Goal: Task Accomplishment & Management: Use online tool/utility

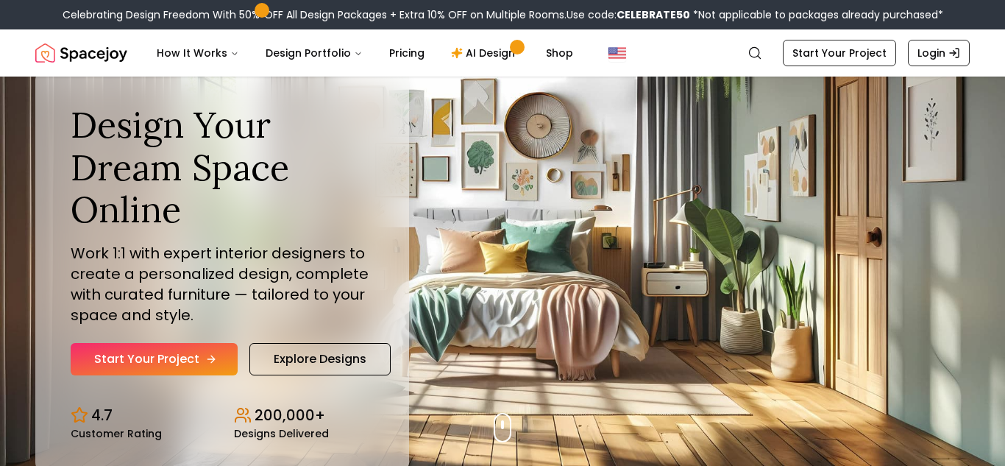
click at [218, 356] on link "Start Your Project" at bounding box center [154, 359] width 167 height 32
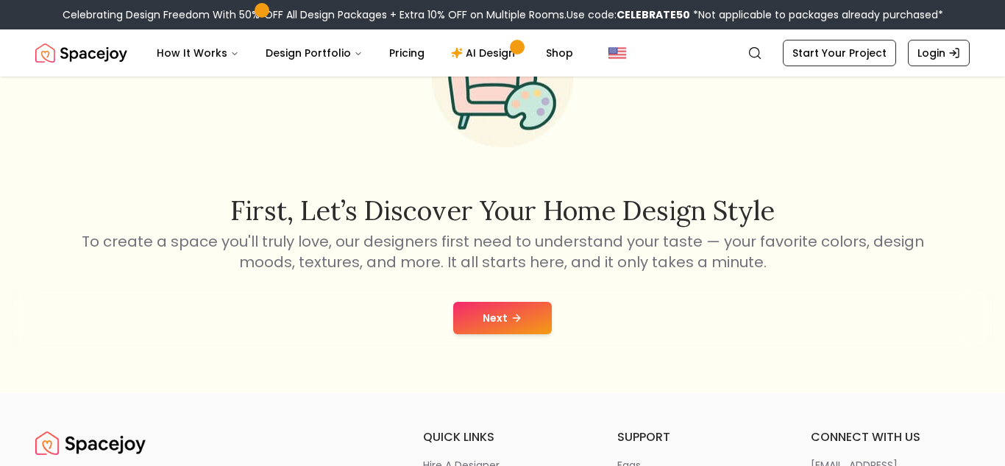
scroll to position [143, 0]
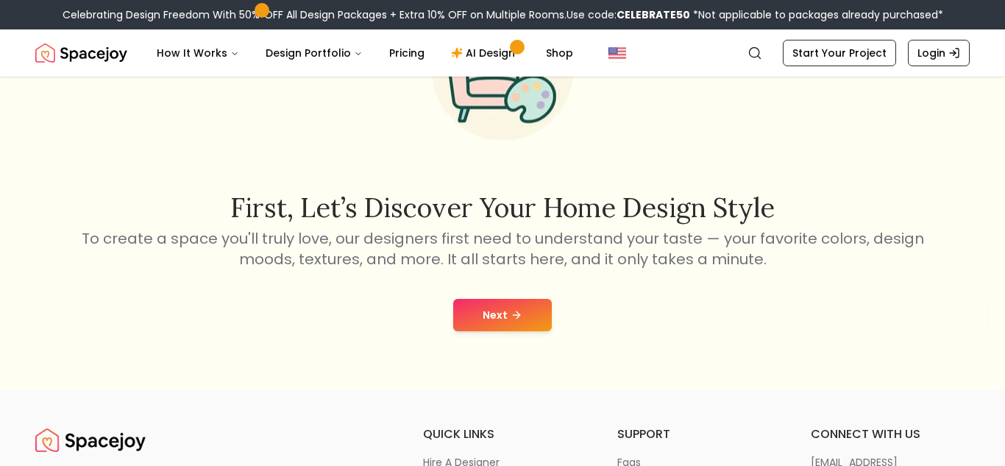
click at [492, 311] on button "Next" at bounding box center [502, 315] width 99 height 32
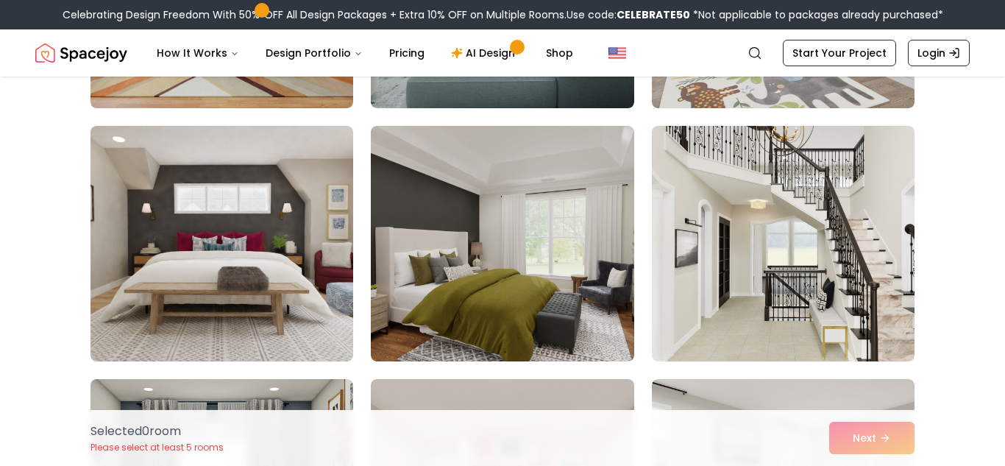
scroll to position [7663, 0]
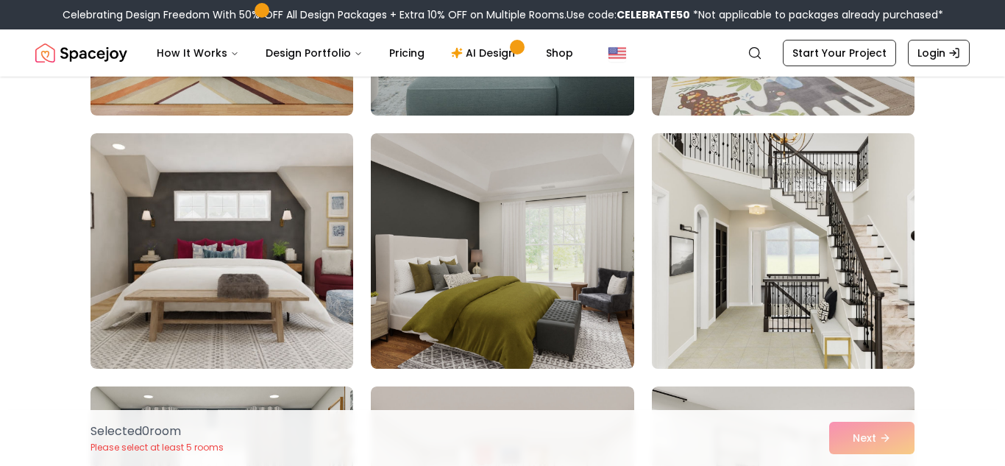
click at [708, 321] on img at bounding box center [783, 250] width 276 height 247
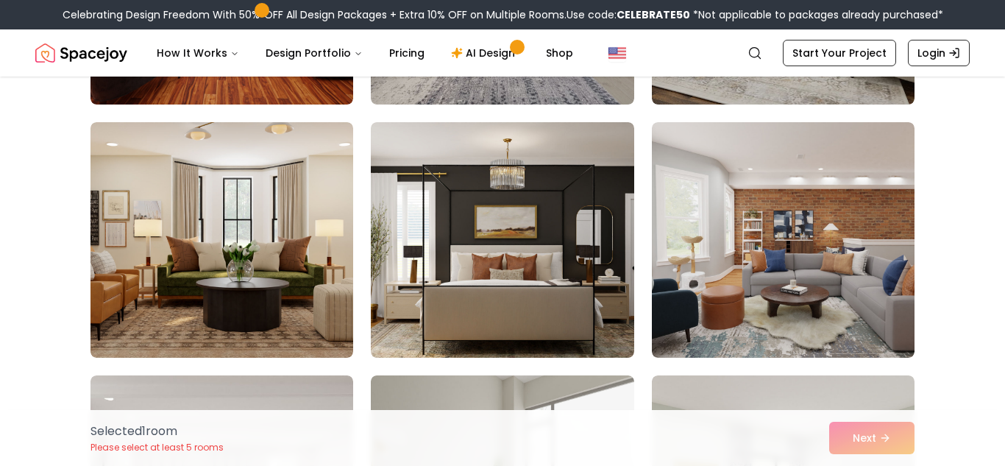
scroll to position [6660, 0]
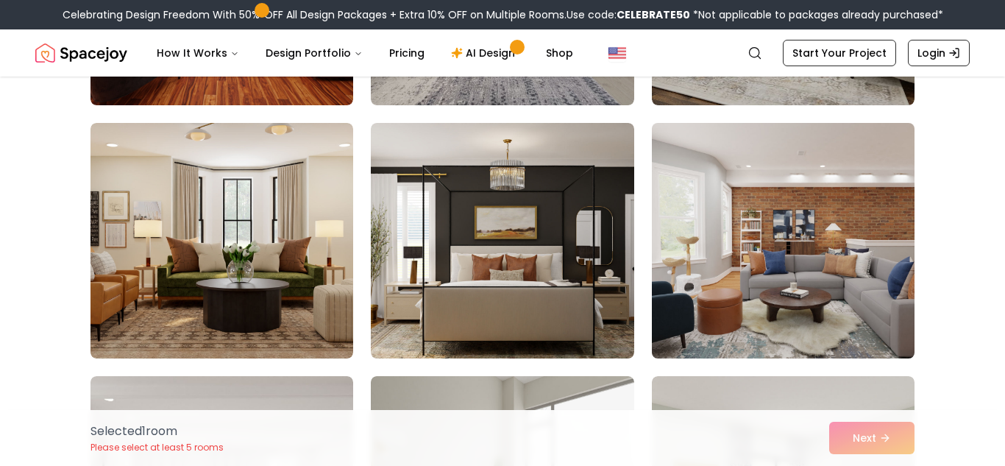
click at [775, 319] on img at bounding box center [783, 240] width 276 height 247
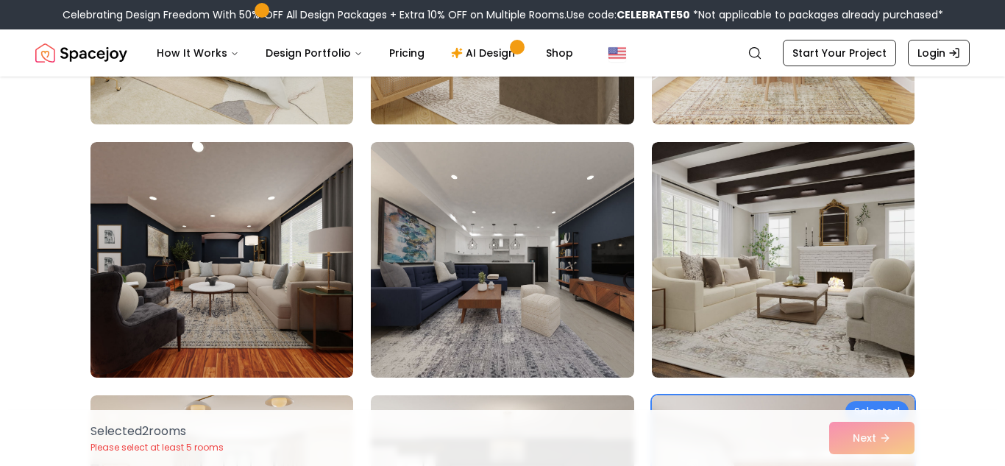
scroll to position [6387, 0]
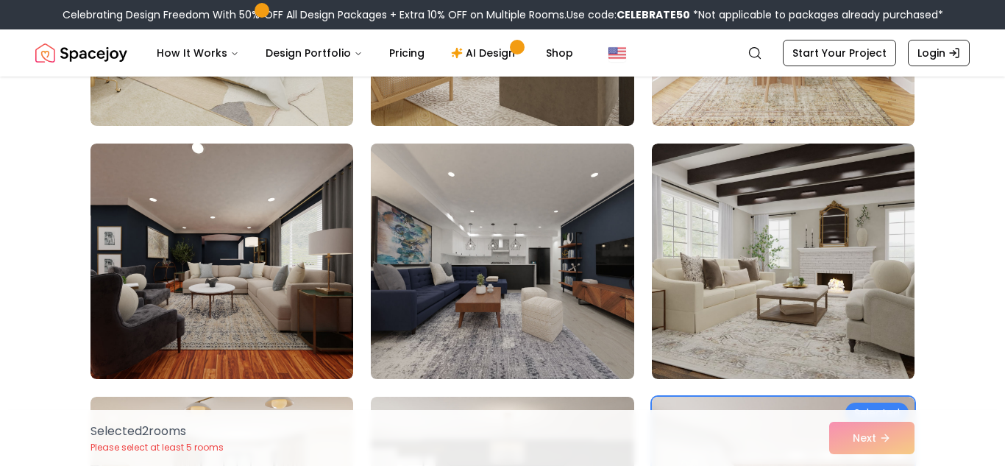
click at [483, 311] on img at bounding box center [502, 261] width 276 height 247
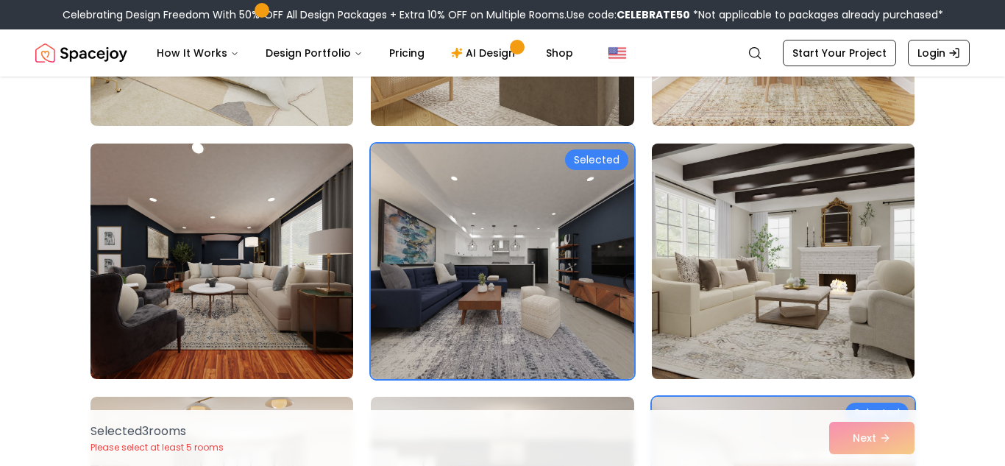
click at [773, 315] on img at bounding box center [783, 261] width 276 height 247
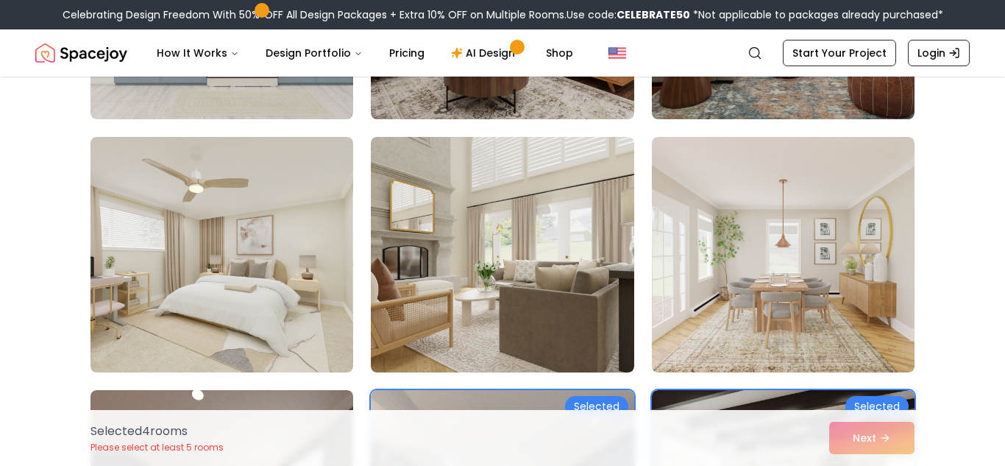
scroll to position [6143, 0]
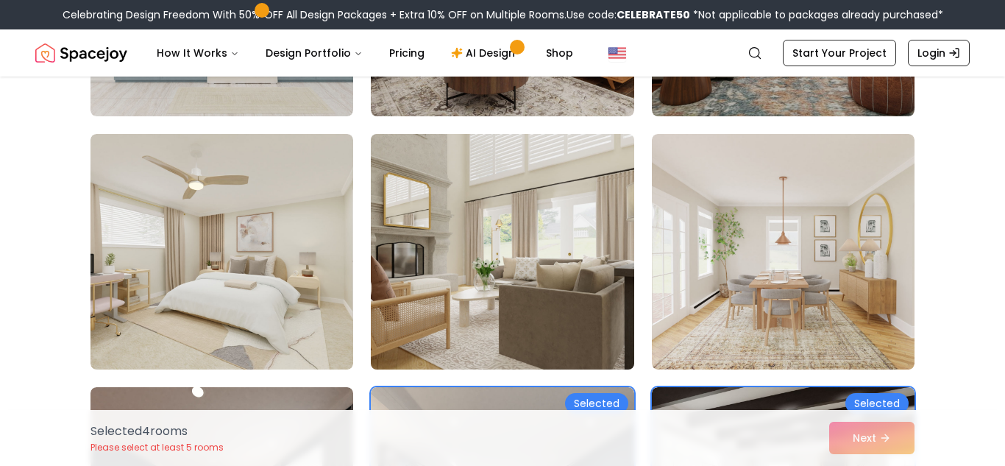
click at [575, 289] on img at bounding box center [502, 251] width 276 height 247
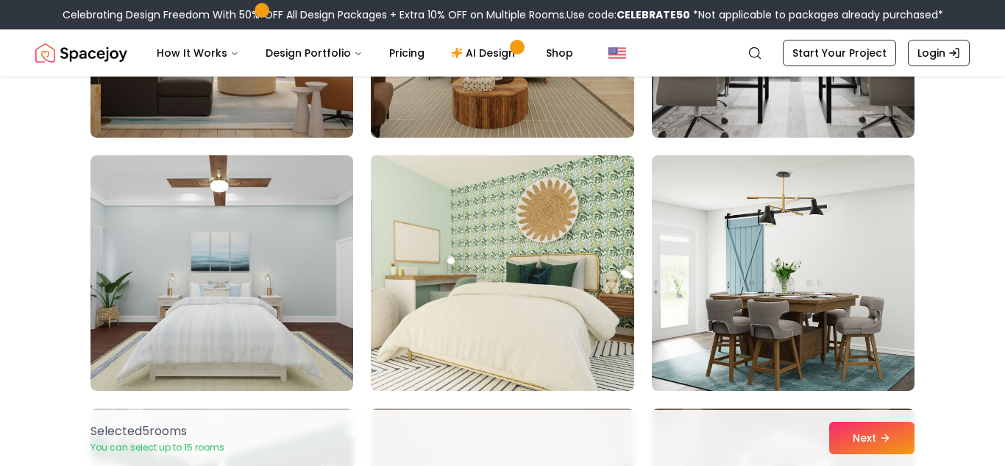
scroll to position [4343, 0]
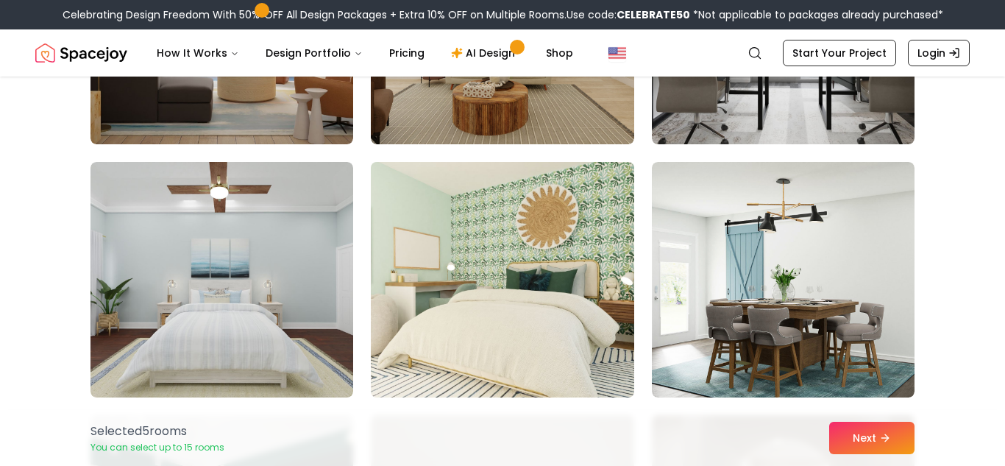
click at [436, 267] on img at bounding box center [502, 279] width 276 height 247
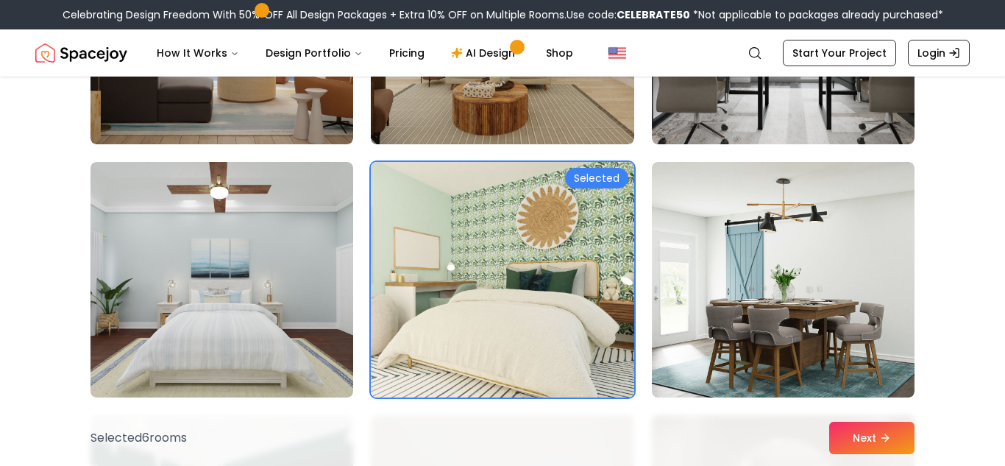
click at [436, 267] on img at bounding box center [502, 279] width 276 height 247
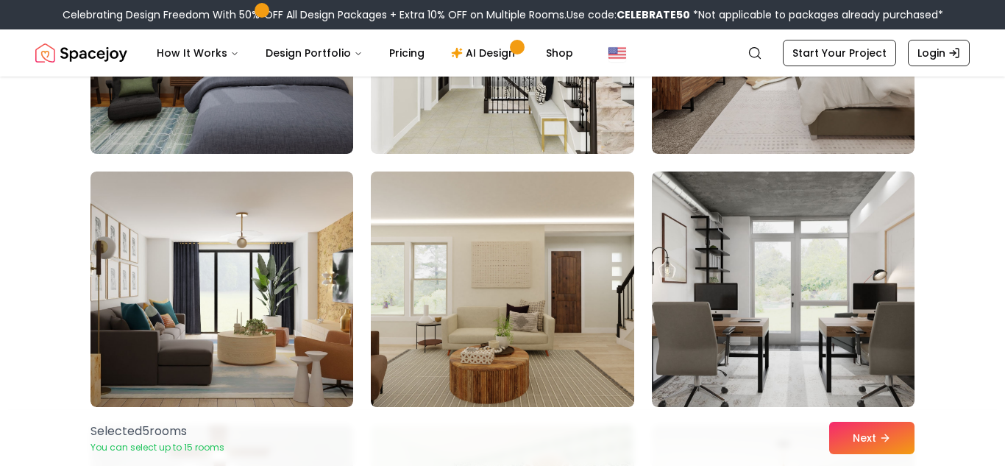
scroll to position [4079, 0]
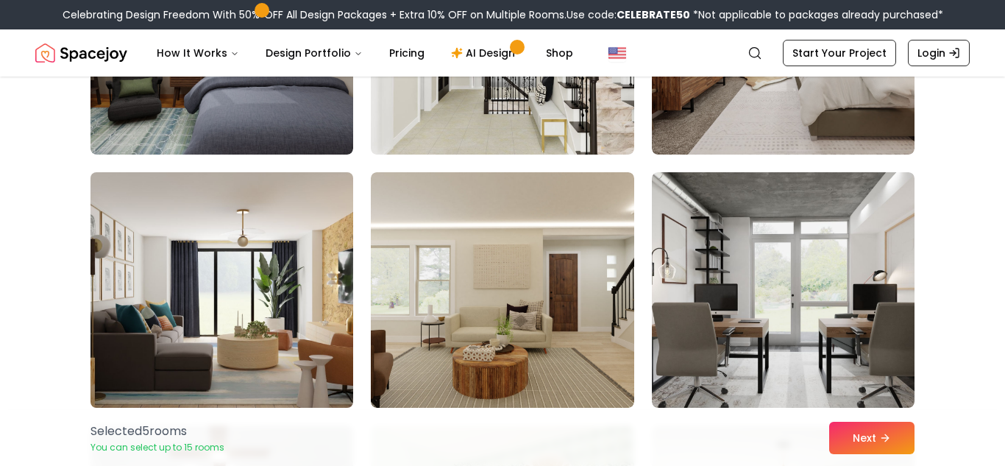
click at [274, 322] on img at bounding box center [222, 289] width 276 height 247
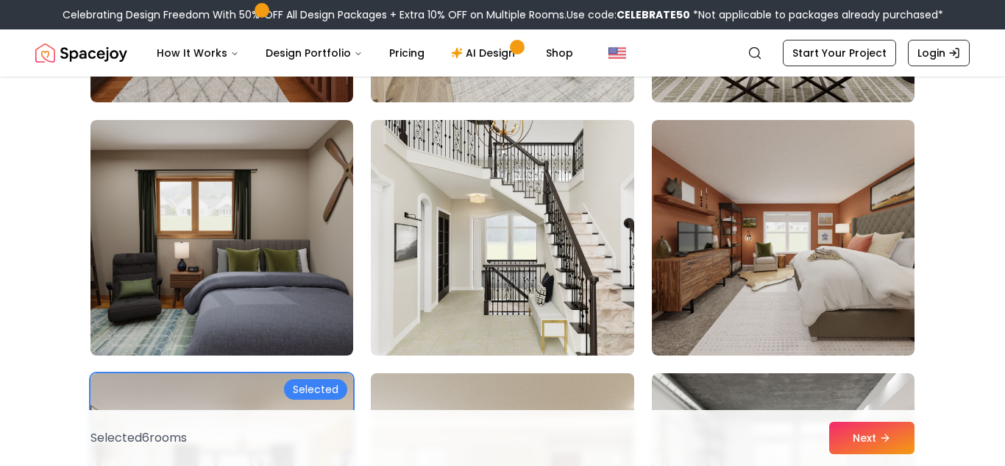
scroll to position [3876, 0]
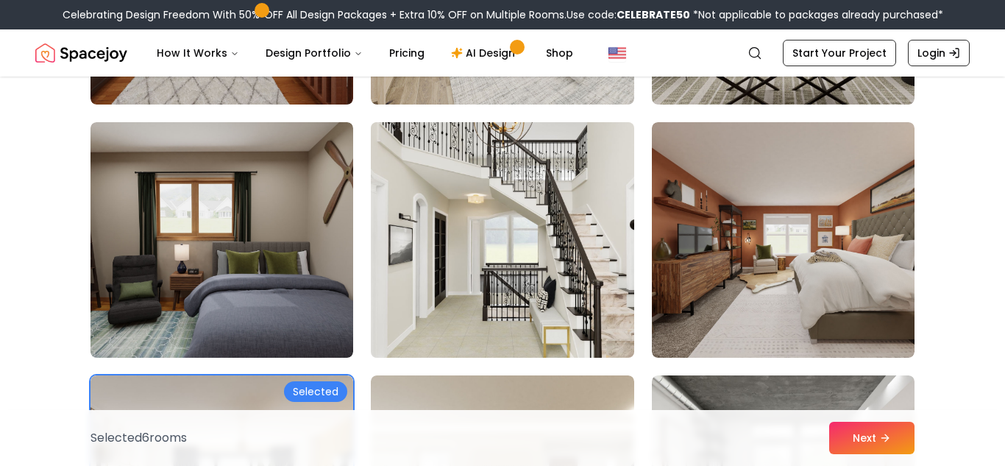
click at [419, 242] on img at bounding box center [502, 239] width 276 height 247
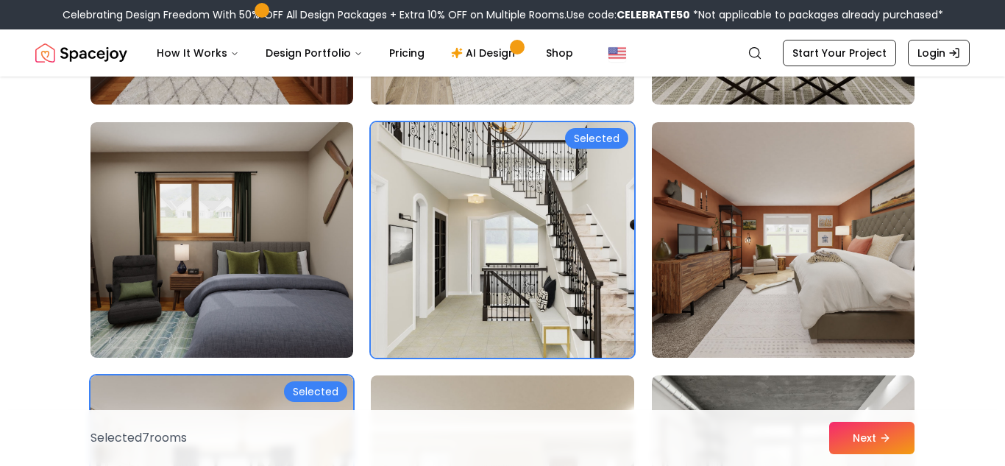
scroll to position [3858, 0]
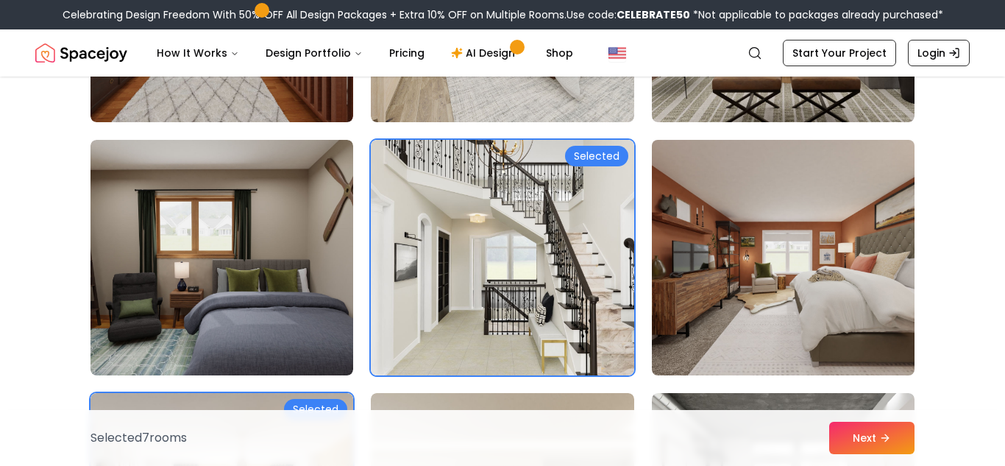
click at [781, 305] on img at bounding box center [783, 257] width 276 height 247
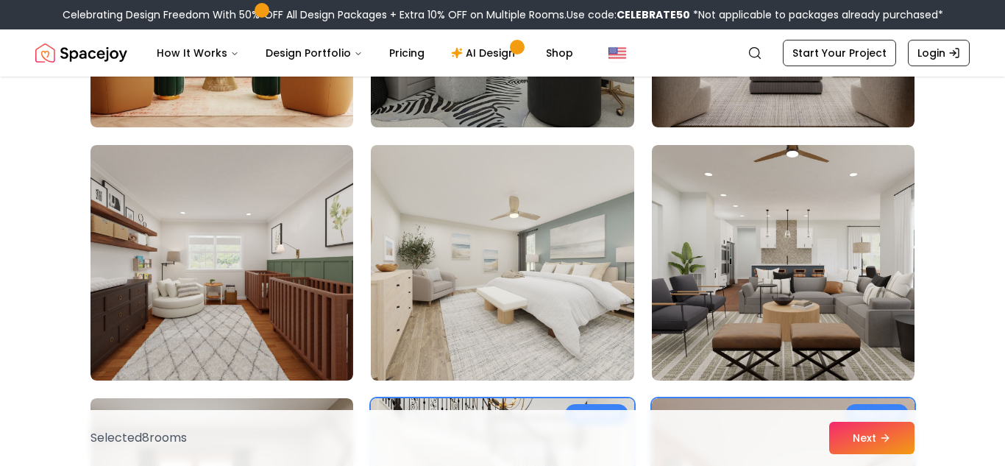
scroll to position [3599, 0]
click at [461, 329] on img at bounding box center [502, 264] width 263 height 236
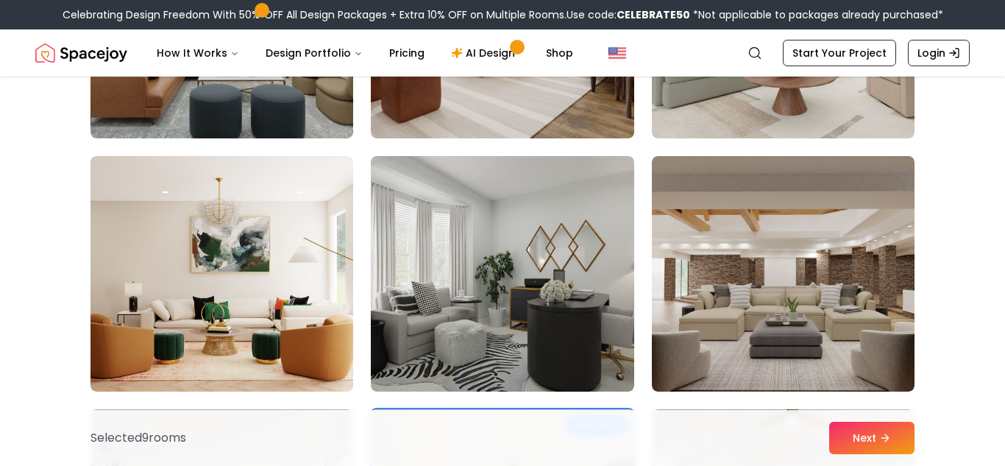
scroll to position [3334, 0]
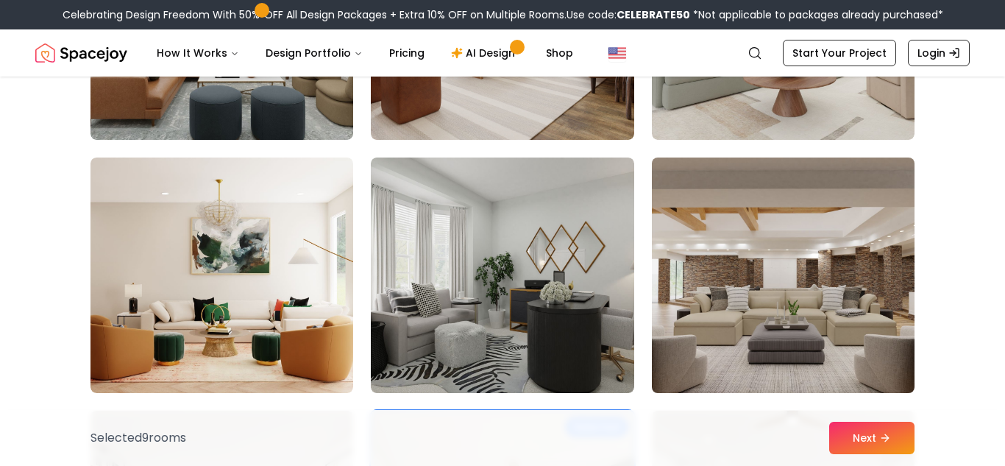
click at [796, 318] on img at bounding box center [783, 275] width 276 height 247
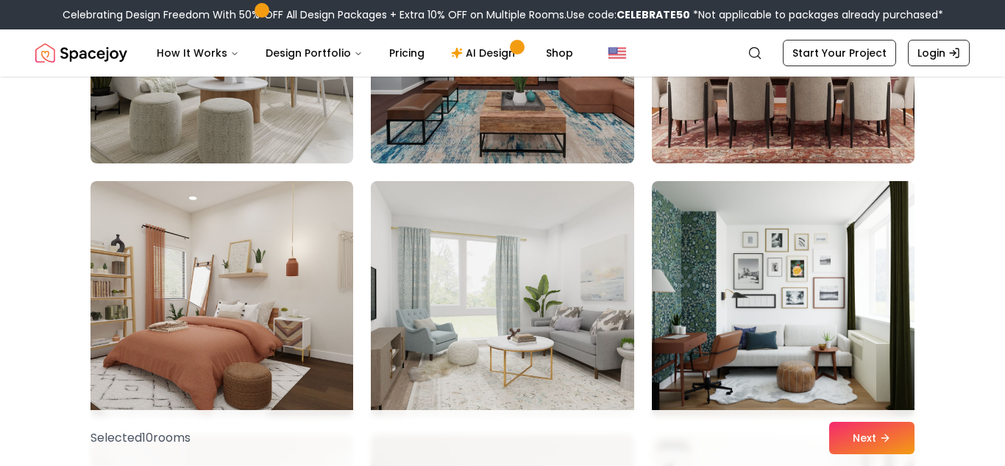
scroll to position [1281, 0]
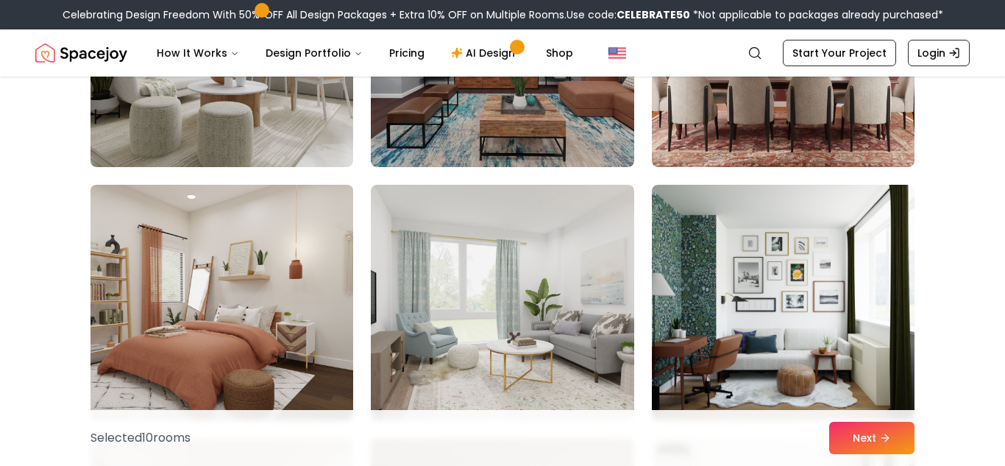
click at [307, 299] on img at bounding box center [222, 302] width 276 height 247
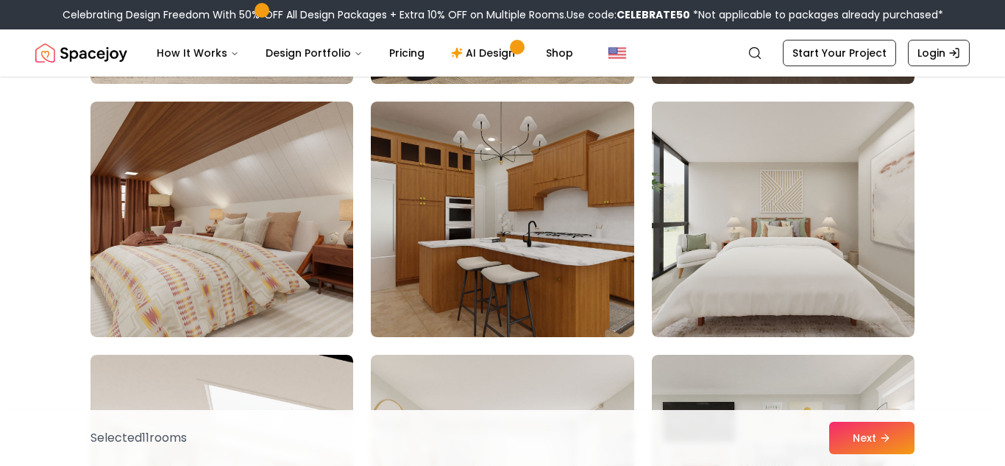
scroll to position [604, 0]
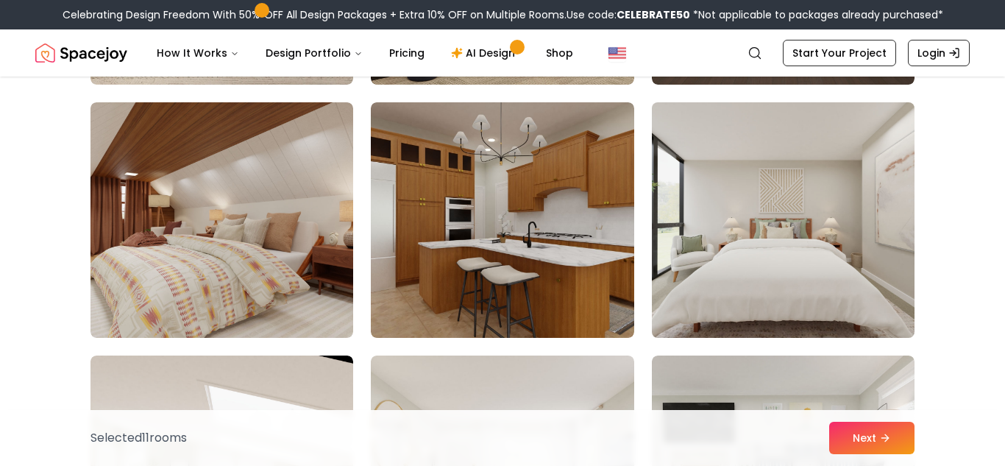
click at [679, 246] on img at bounding box center [783, 219] width 276 height 247
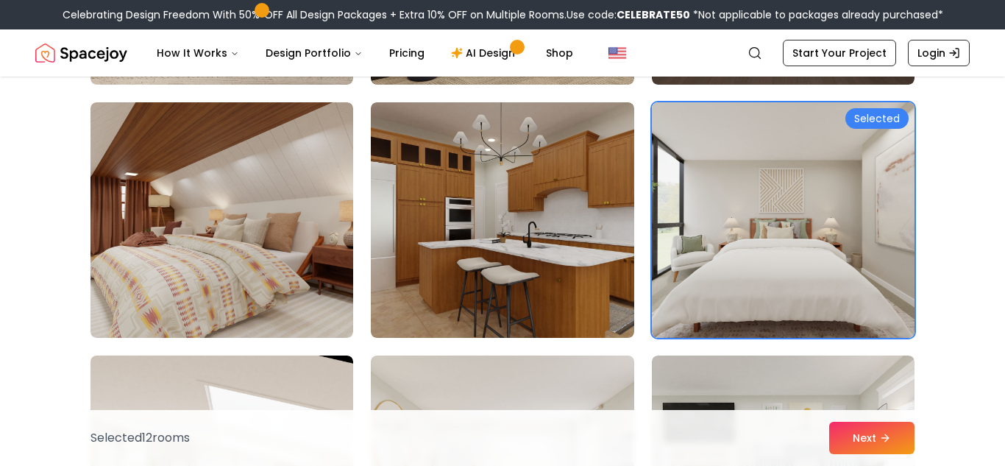
click at [750, 274] on img at bounding box center [783, 219] width 276 height 247
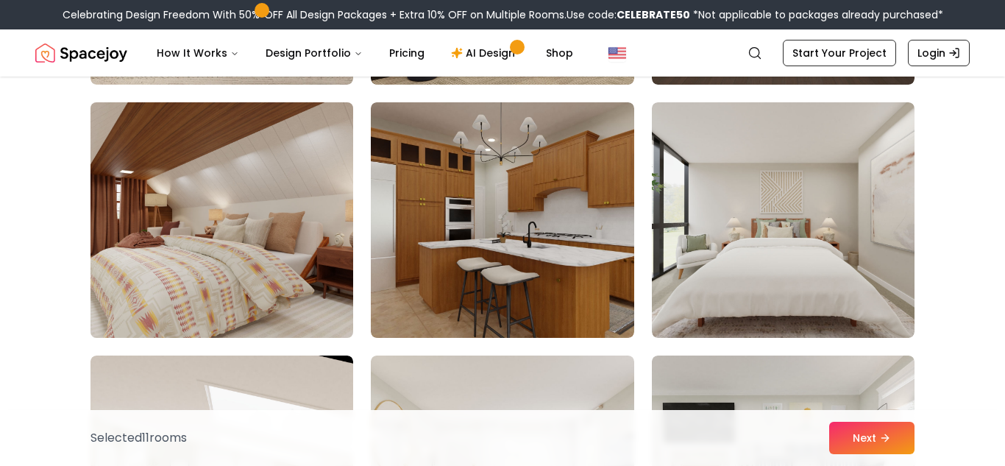
click at [265, 236] on img at bounding box center [222, 219] width 276 height 247
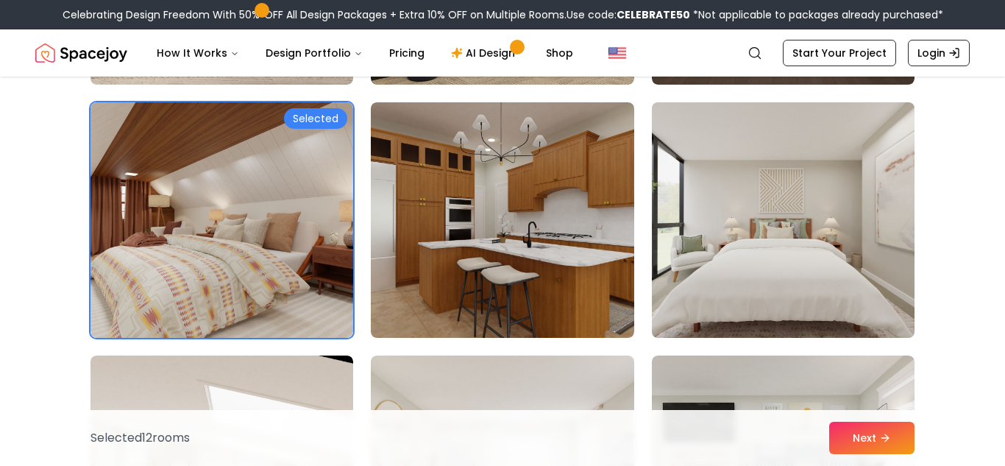
click at [732, 301] on img at bounding box center [783, 219] width 276 height 247
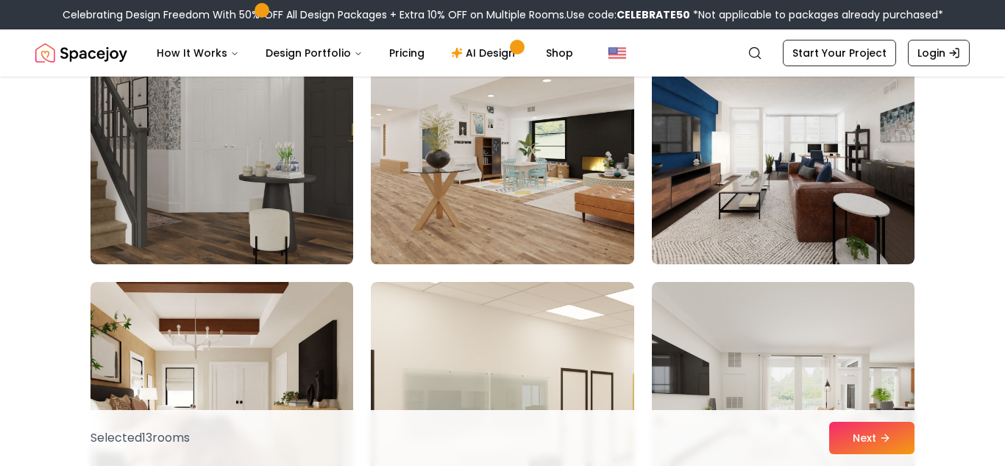
scroll to position [154, 0]
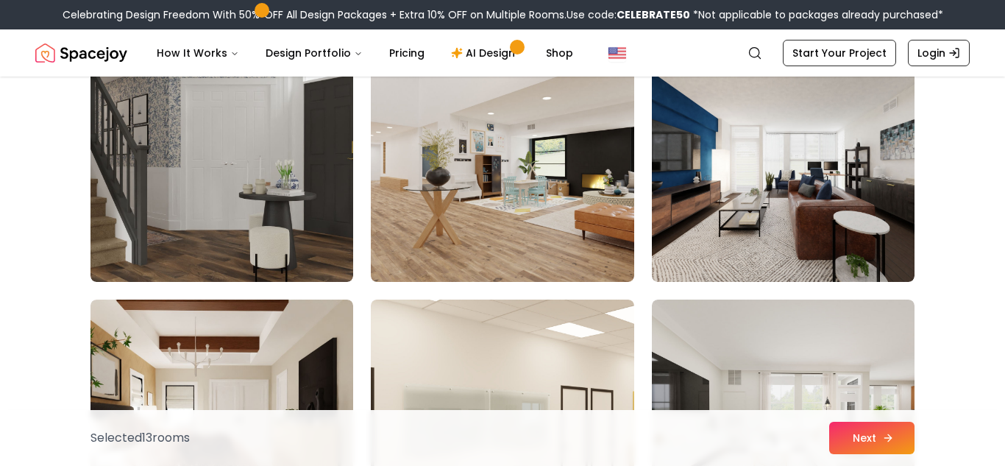
click at [873, 452] on button "Next" at bounding box center [872, 438] width 85 height 32
